Goal: Task Accomplishment & Management: Manage account settings

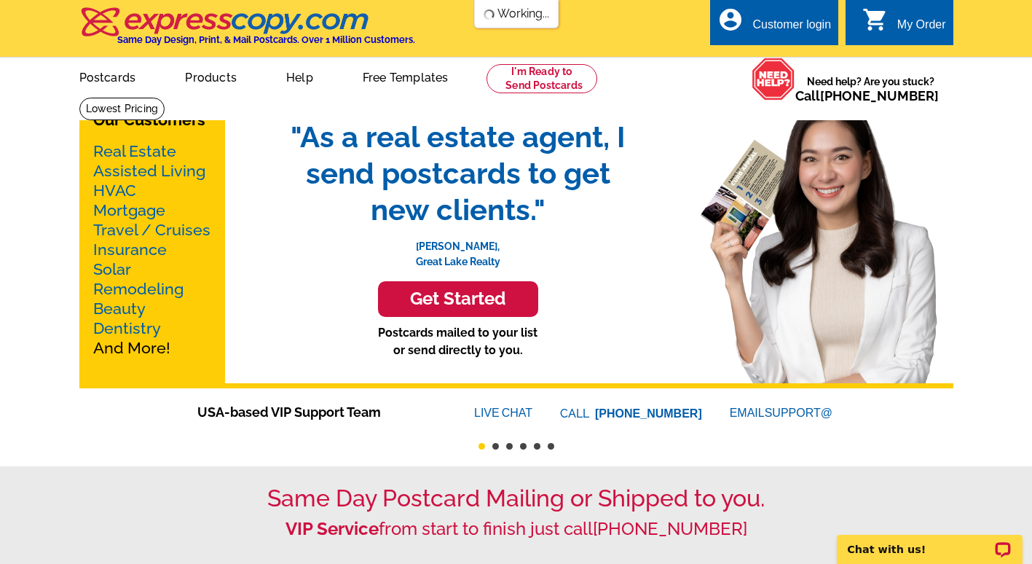
click at [797, 26] on div "Customer login" at bounding box center [792, 28] width 79 height 20
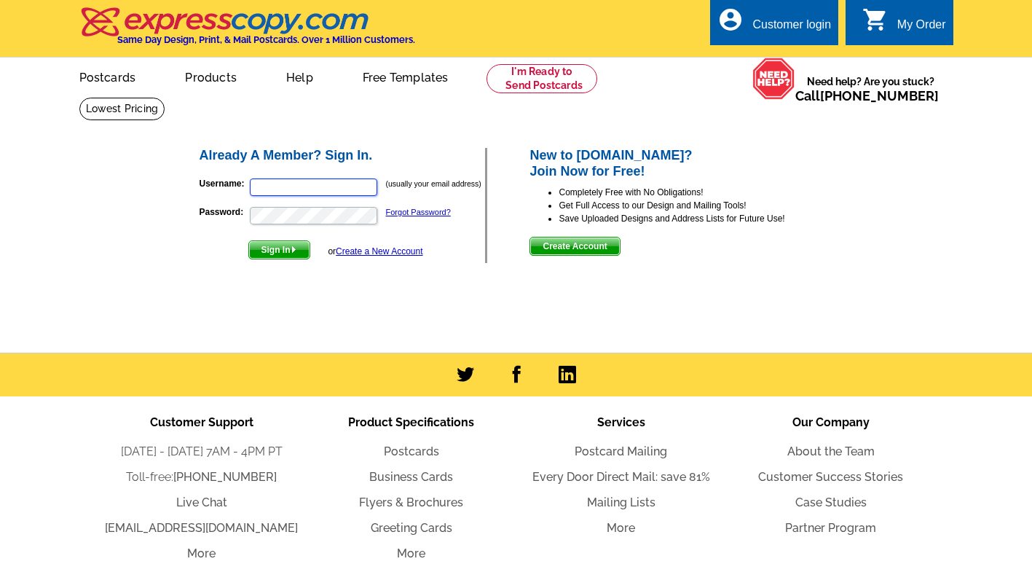
type input "stephaniesellsnoco@gmail.com"
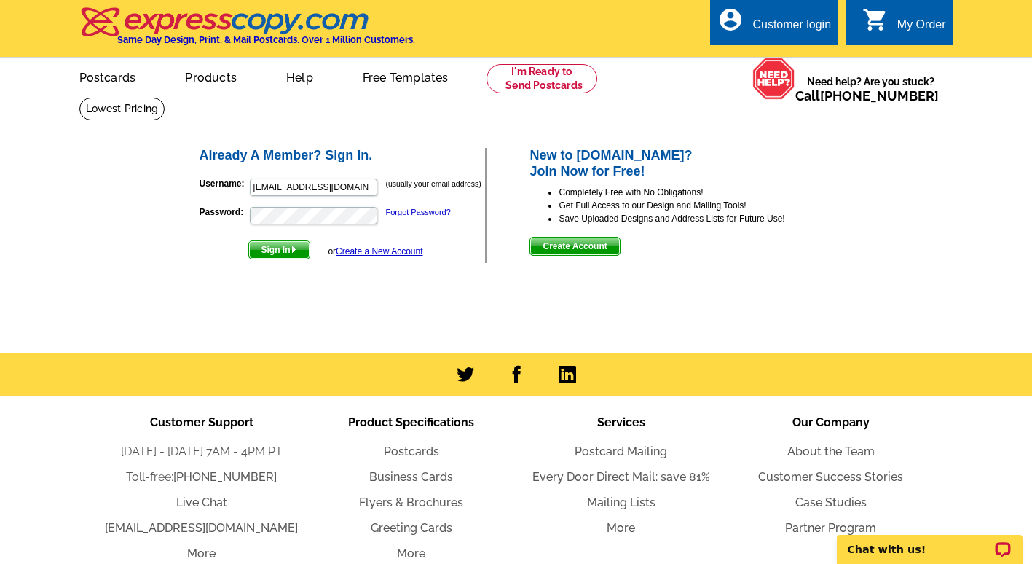
click at [275, 250] on span "Sign In" at bounding box center [279, 249] width 60 height 17
